Goal: Task Accomplishment & Management: Use online tool/utility

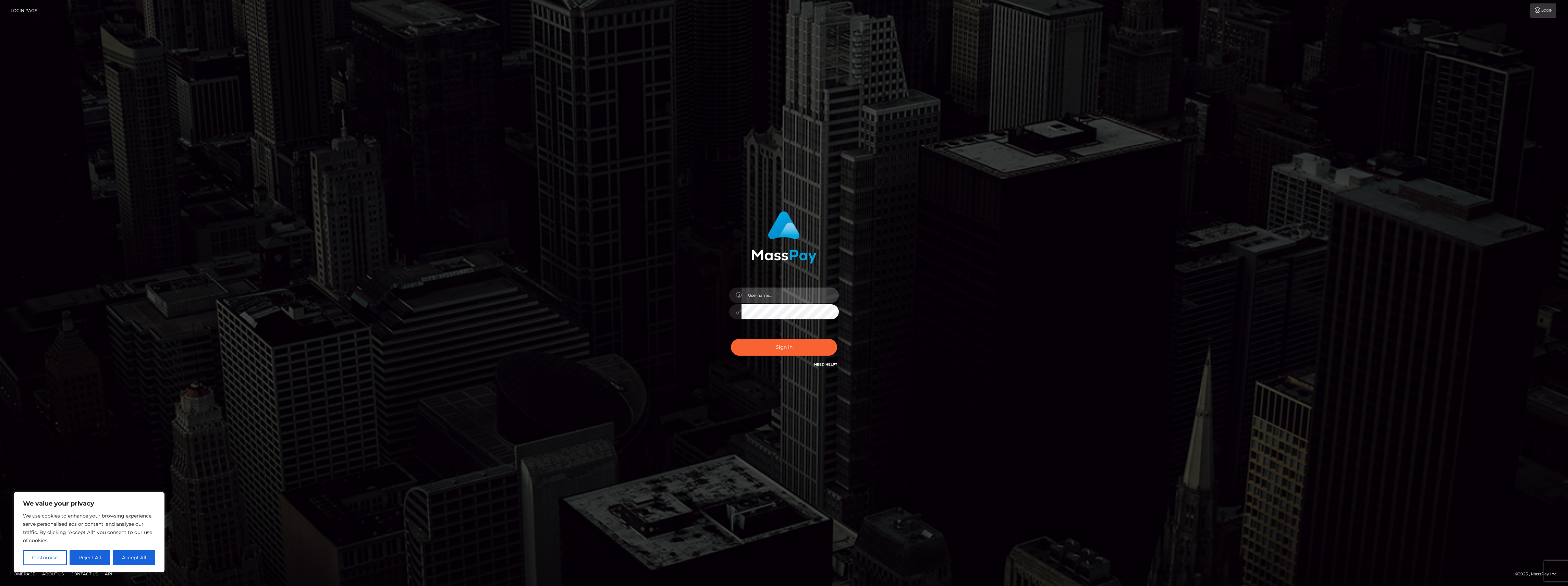
type input "bengreen"
click at [764, 349] on button "Sign in" at bounding box center [784, 347] width 106 height 17
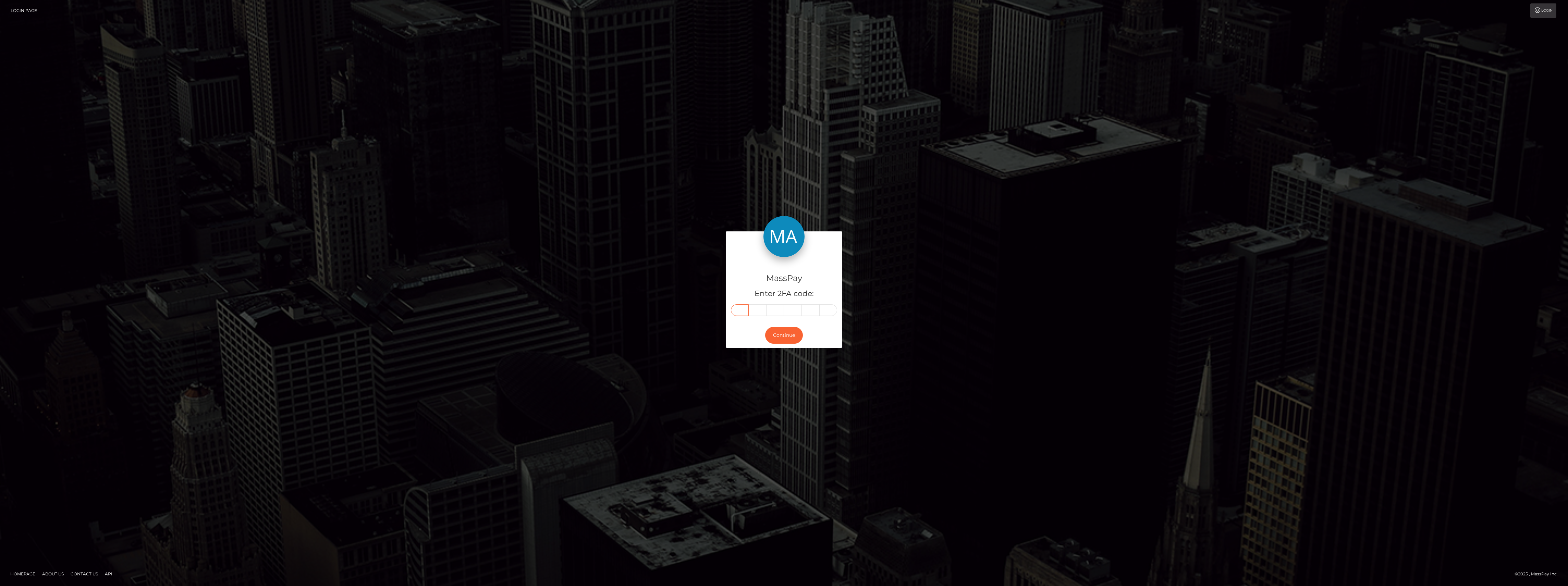
paste input "0"
type input "0"
type input "5"
type input "0"
type input "6"
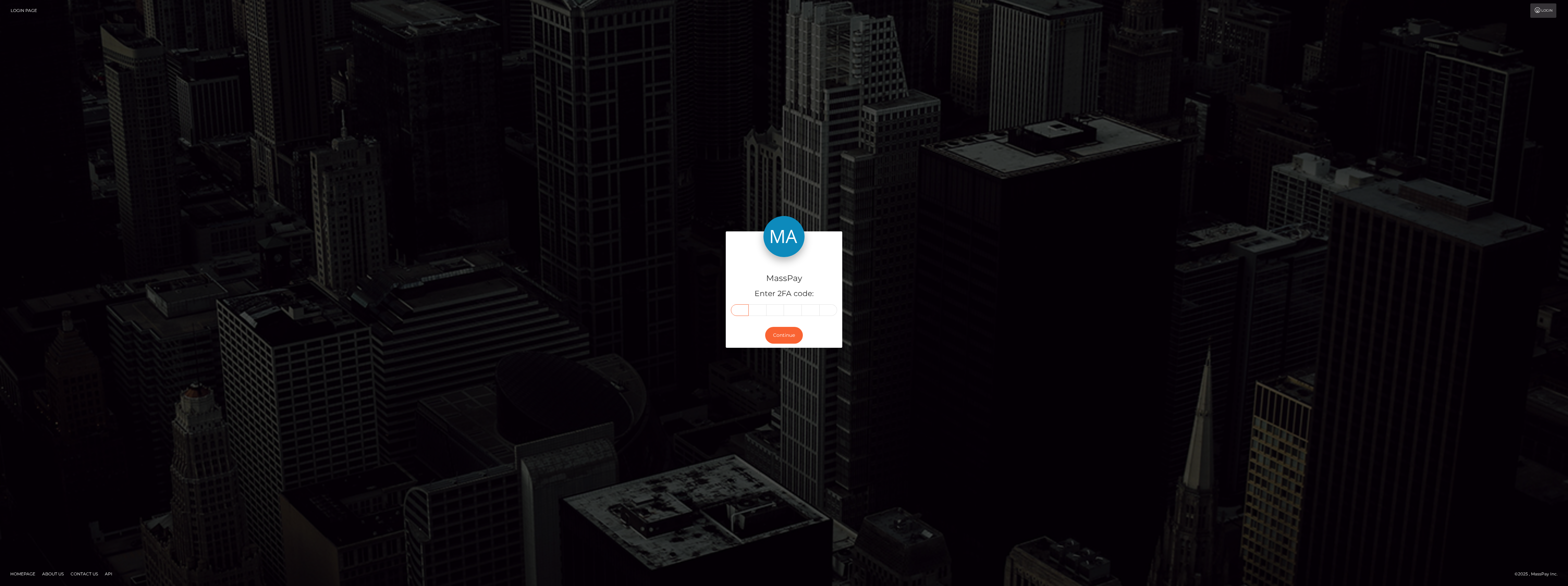
type input "8"
type input "9"
click at [774, 332] on button "Continue" at bounding box center [784, 335] width 37 height 17
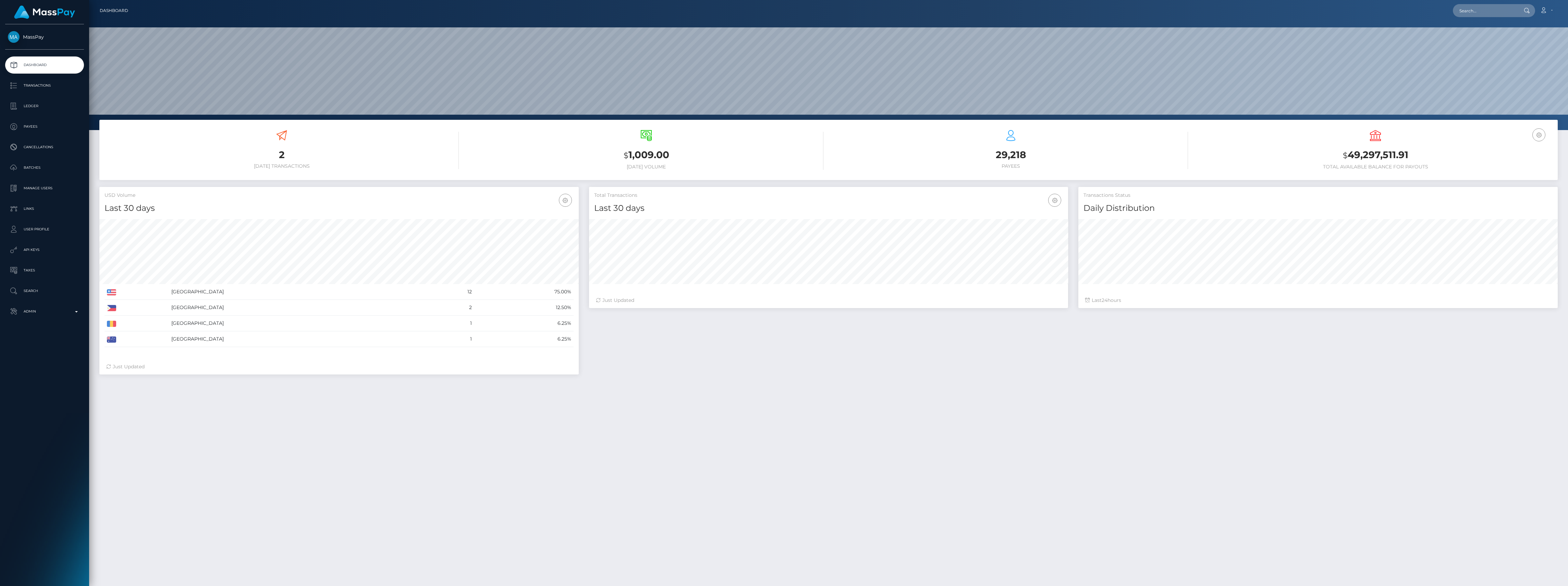
scroll to position [122, 480]
click at [61, 310] on p "Admin" at bounding box center [44, 312] width 74 height 10
click at [50, 472] on span "Inventory" at bounding box center [44, 471] width 74 height 8
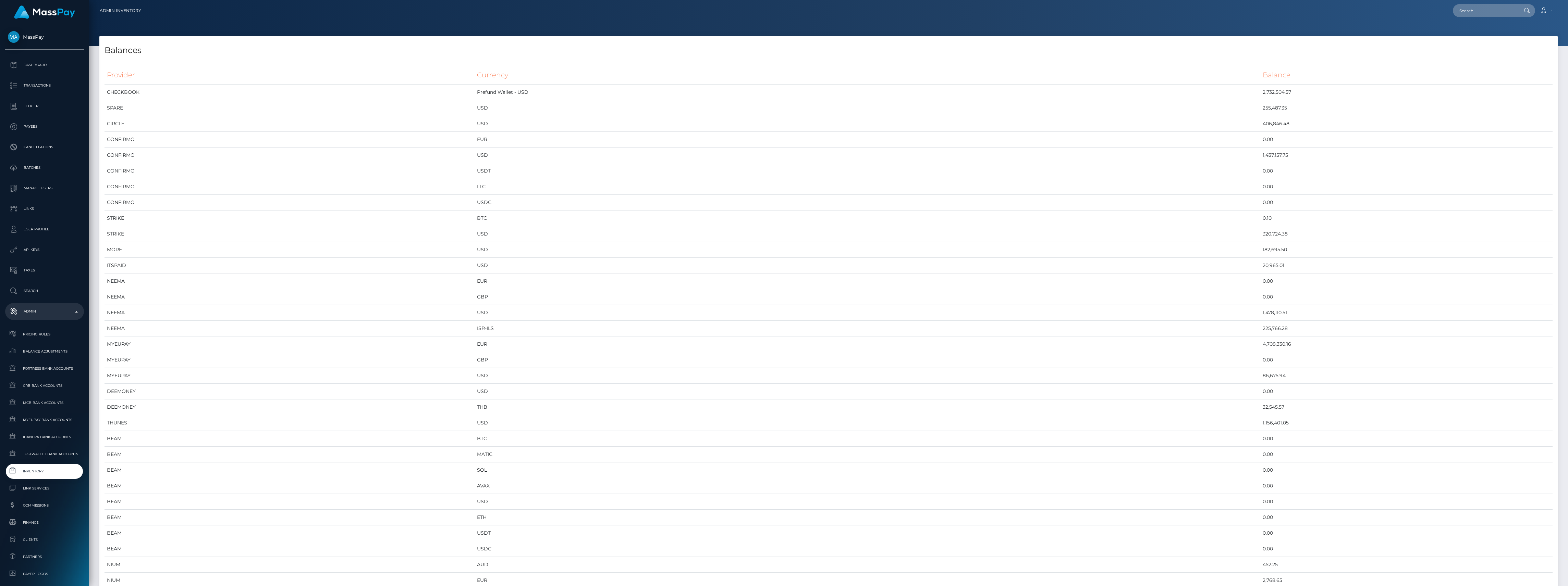
scroll to position [3618, 1459]
click at [733, 551] on td "USDC" at bounding box center [867, 550] width 785 height 16
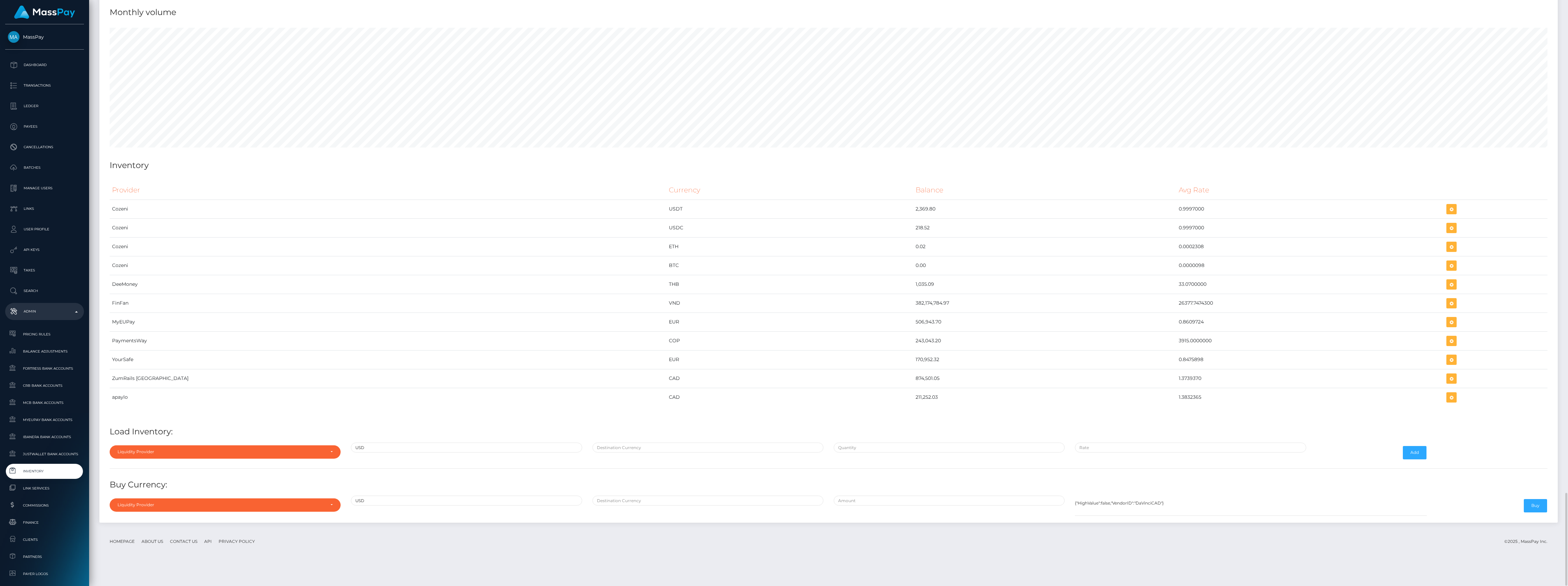
scroll to position [2880, 0]
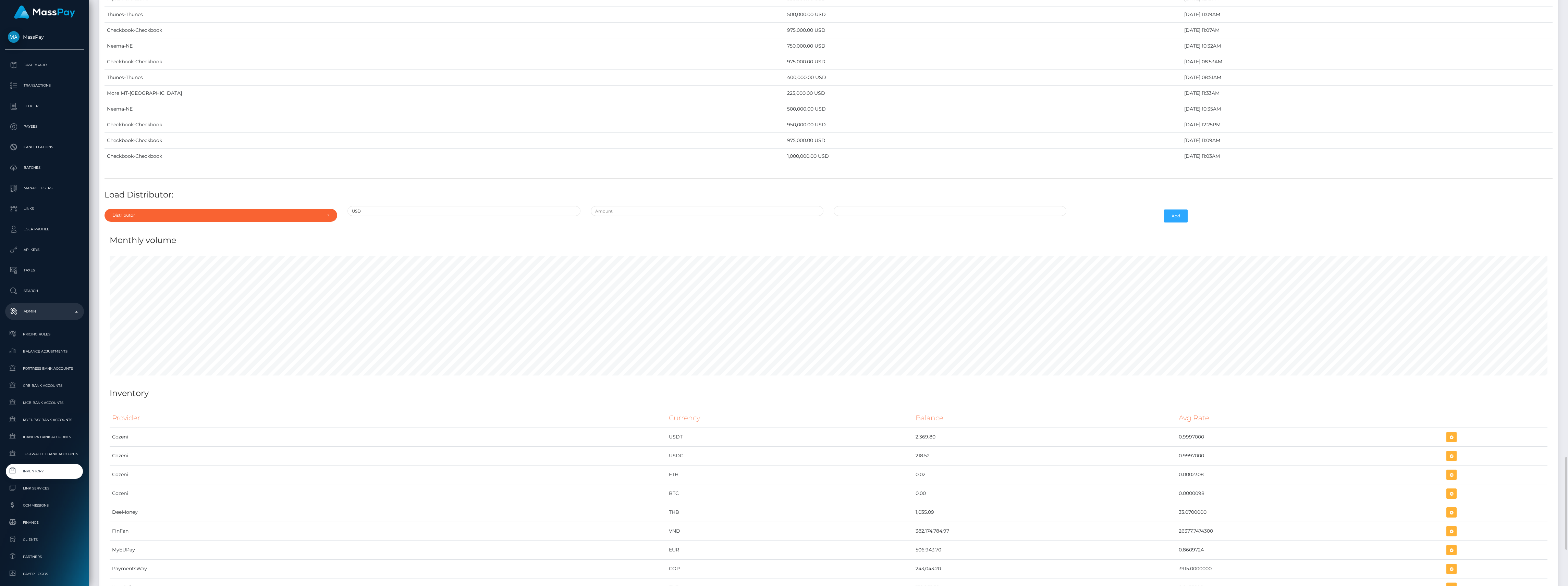
click at [192, 226] on div "Distributor Alpha Fortress Apaylo Aquanow AZA Beam Braid Checkbook Circle Confi…" at bounding box center [221, 216] width 243 height 20
click at [189, 219] on div "Distributor" at bounding box center [217, 216] width 209 height 6
click at [144, 237] on input "Search" at bounding box center [221, 232] width 228 height 10
type input "conf"
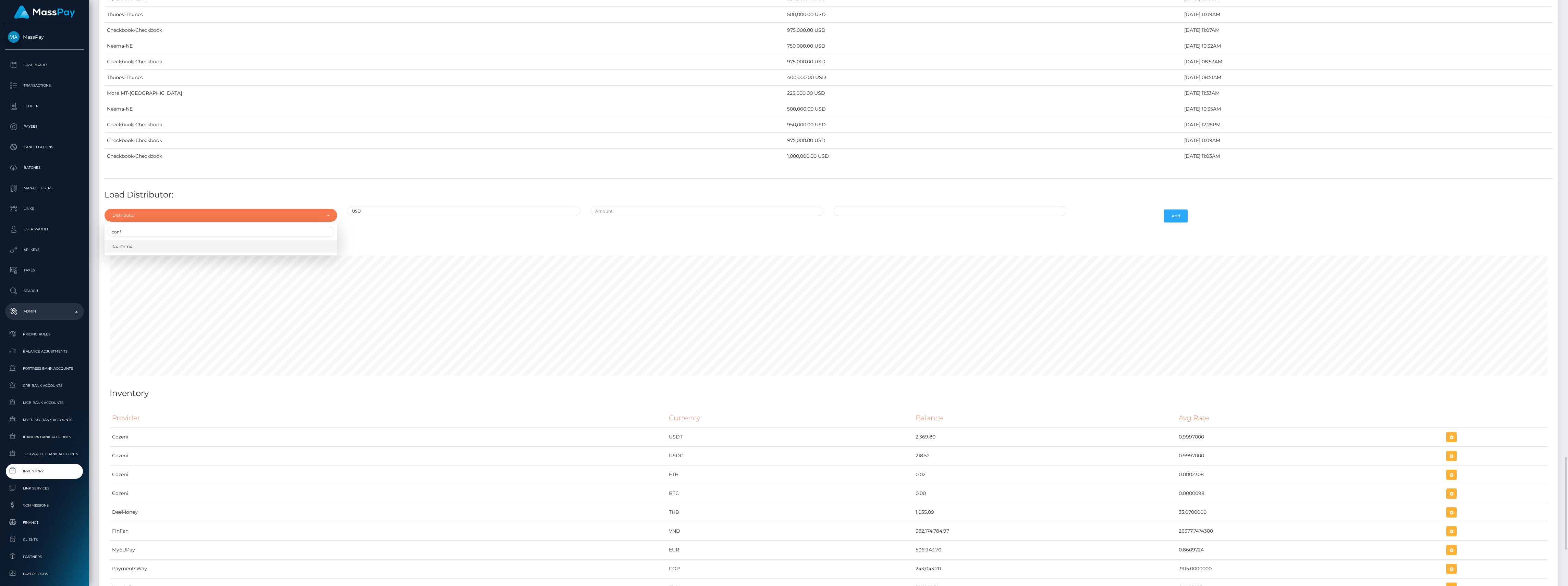
click at [180, 253] on link "Confirmo" at bounding box center [221, 246] width 232 height 13
select select "48"
click at [673, 217] on input "text" at bounding box center [707, 211] width 232 height 10
type input "$800,000.0000000"
type input "10/07/2025 10:29 AM"
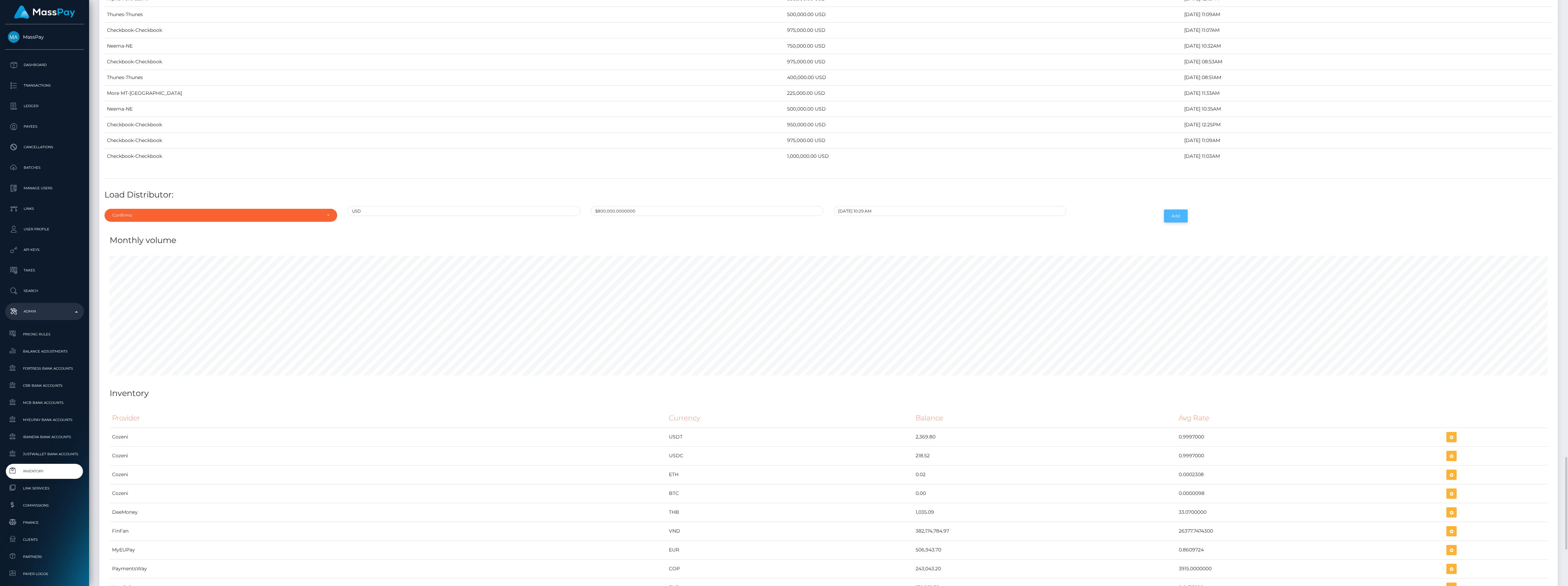
click at [1173, 222] on button "Add" at bounding box center [1176, 216] width 24 height 13
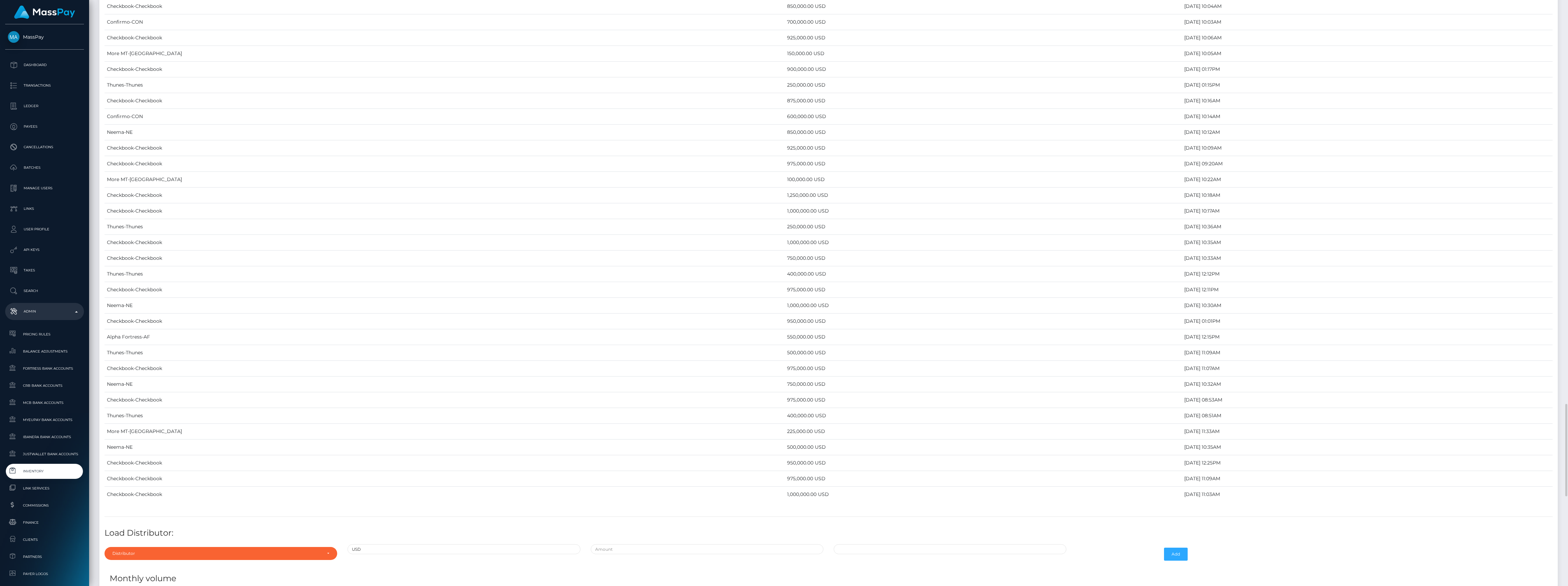
scroll to position [2694, 0]
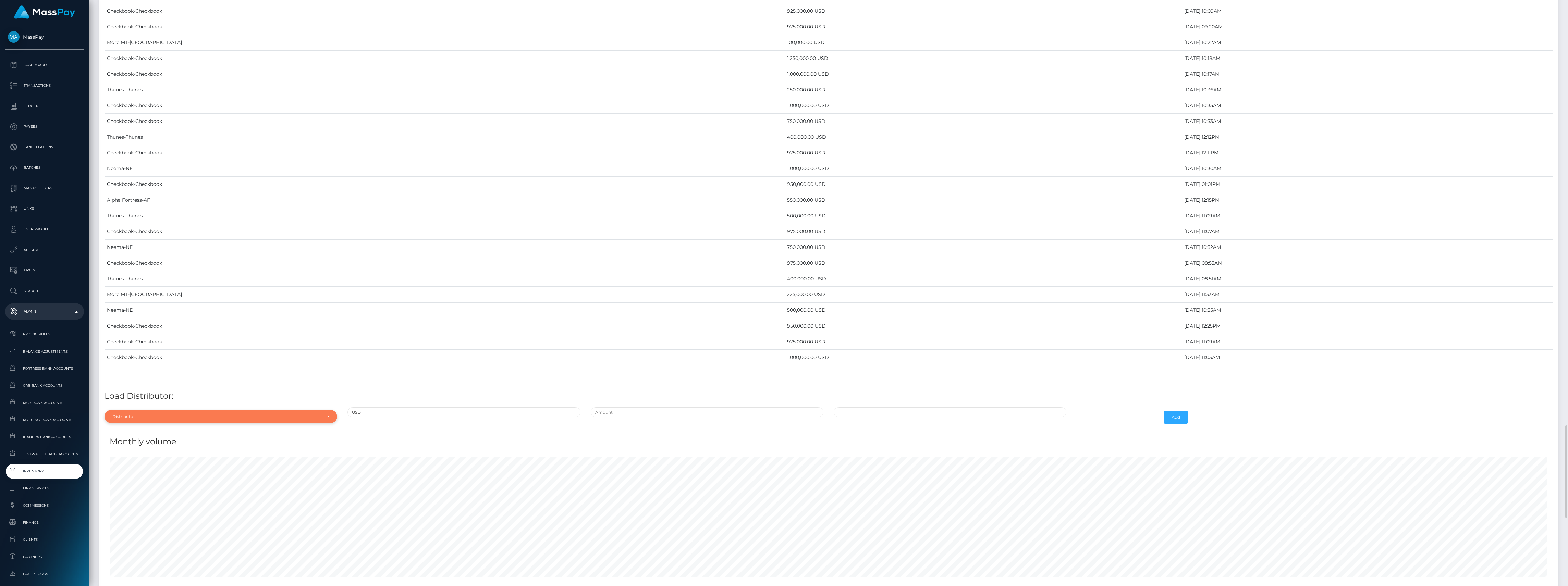
click at [193, 423] on div "Distributor" at bounding box center [221, 416] width 232 height 13
click at [150, 317] on input "Search" at bounding box center [221, 313] width 228 height 10
type input "str"
click at [157, 408] on link "Strike" at bounding box center [221, 401] width 232 height 13
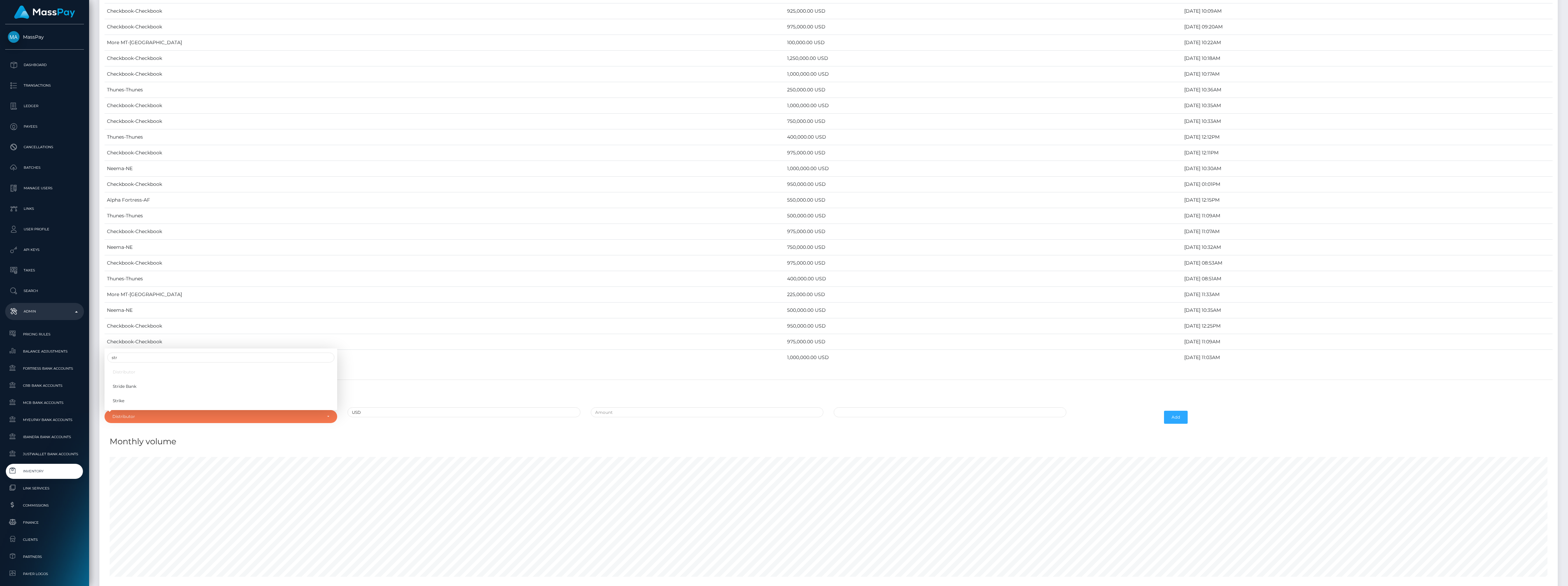
select select "43"
click at [608, 417] on input "text" at bounding box center [707, 413] width 232 height 10
type input "$125,000.0000000"
type input "10/07/2025 10:31 AM"
click at [1184, 424] on button "Add" at bounding box center [1176, 416] width 24 height 13
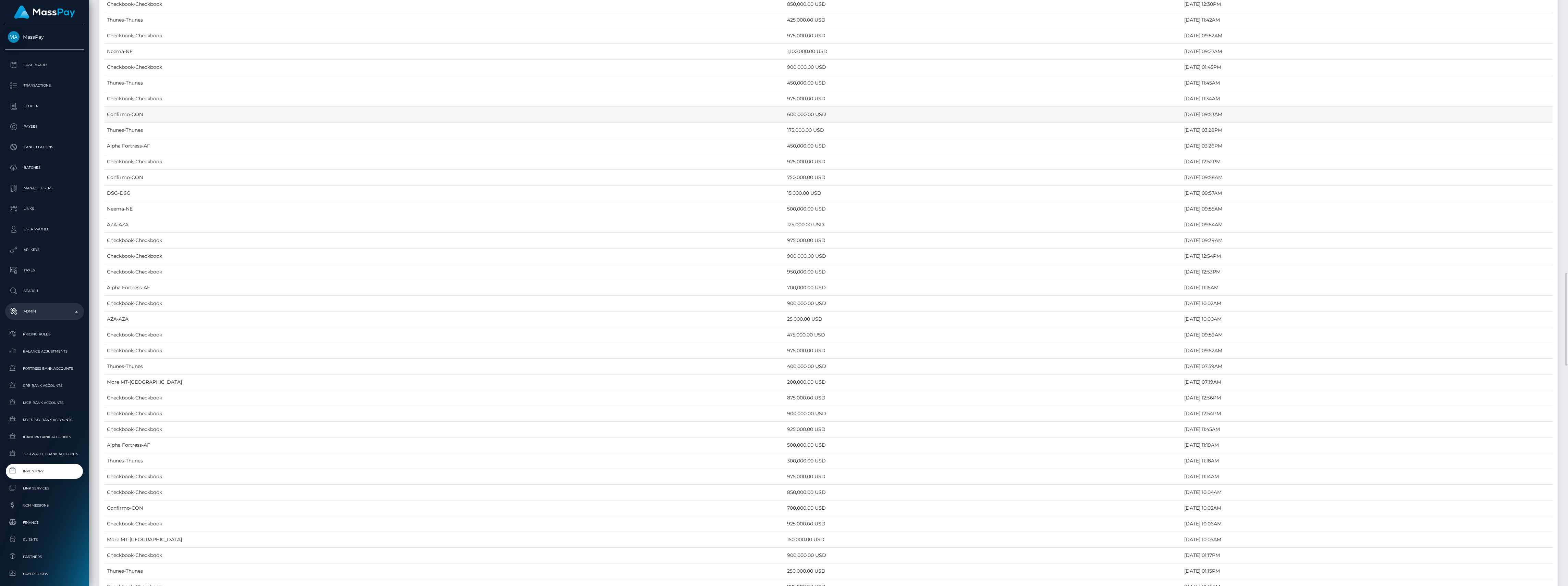
scroll to position [2786, 0]
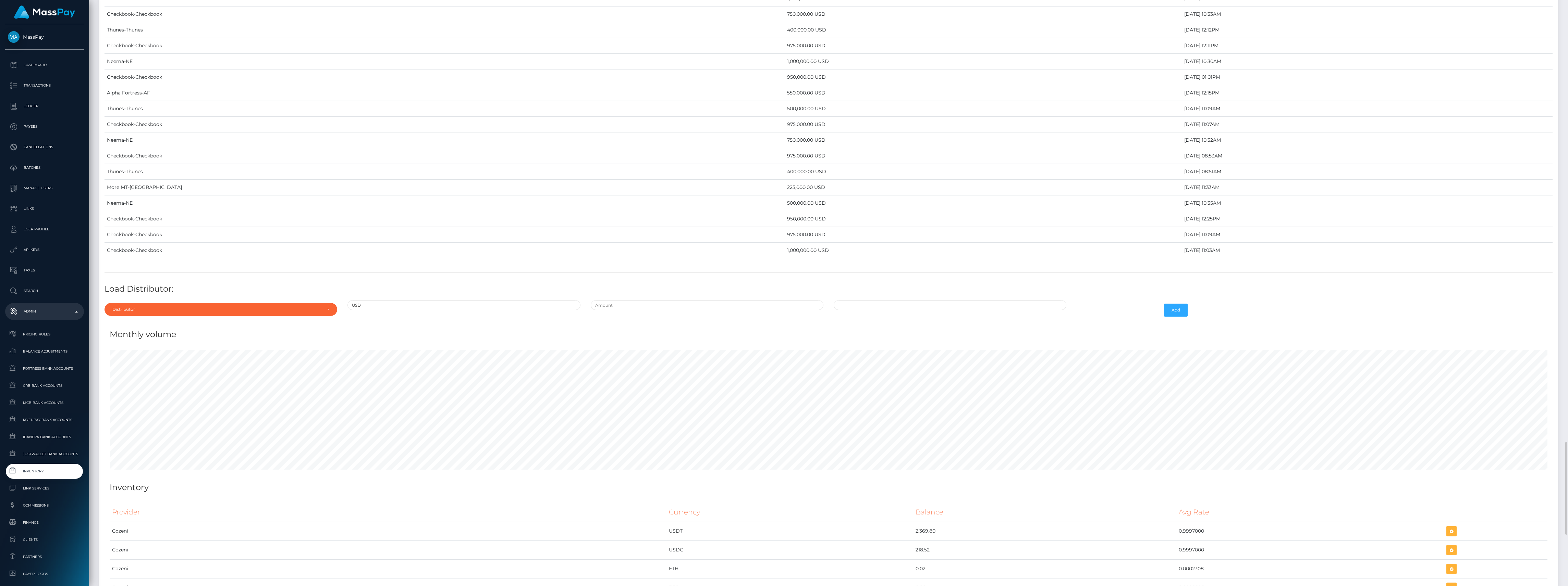
click at [181, 341] on div "Monthly volume" at bounding box center [829, 330] width 1448 height 21
click at [177, 313] on div "Distributor" at bounding box center [217, 310] width 209 height 6
click at [142, 210] on input "Search" at bounding box center [221, 205] width 228 height 10
type input "chec"
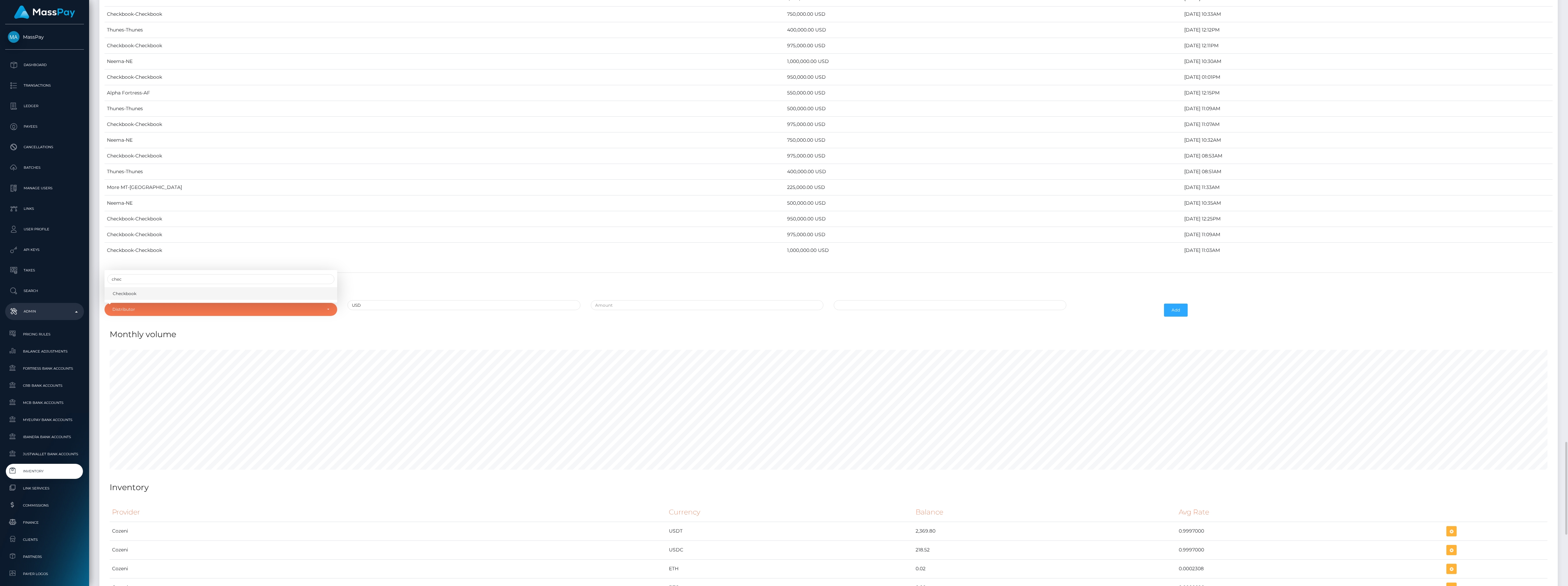
click at [156, 300] on link "Checkbook" at bounding box center [221, 293] width 232 height 13
select select "7"
click at [644, 311] on input "text" at bounding box center [707, 306] width 232 height 10
type input "$925,000.0000000"
type input "10/07/2025 10:33 AM"
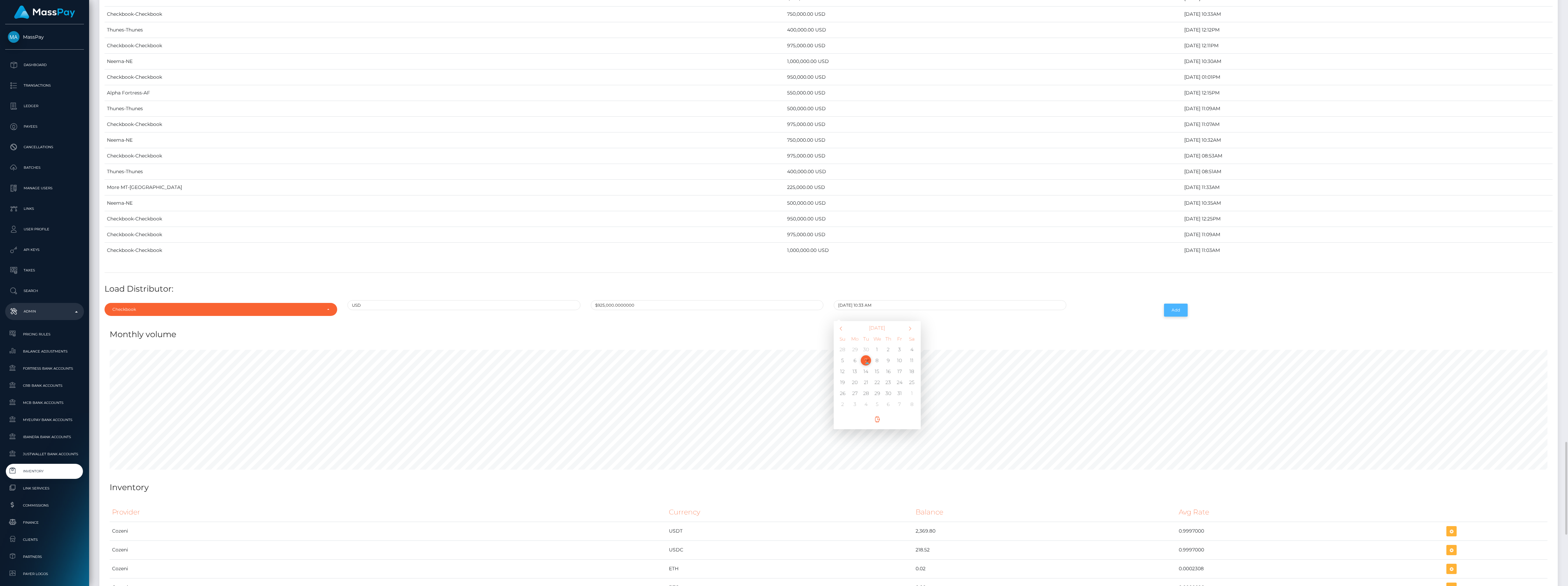
click at [1176, 317] on button "Add" at bounding box center [1176, 310] width 24 height 13
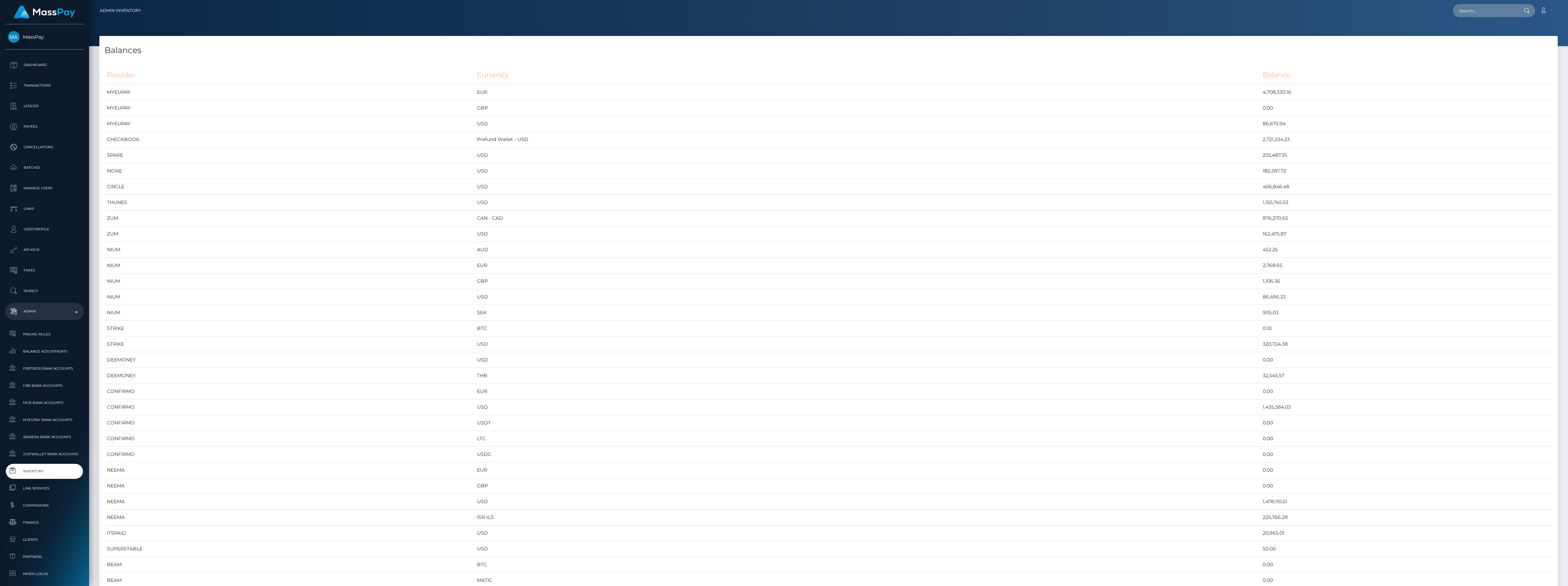
scroll to position [3665, 1459]
